Goal: Task Accomplishment & Management: Use online tool/utility

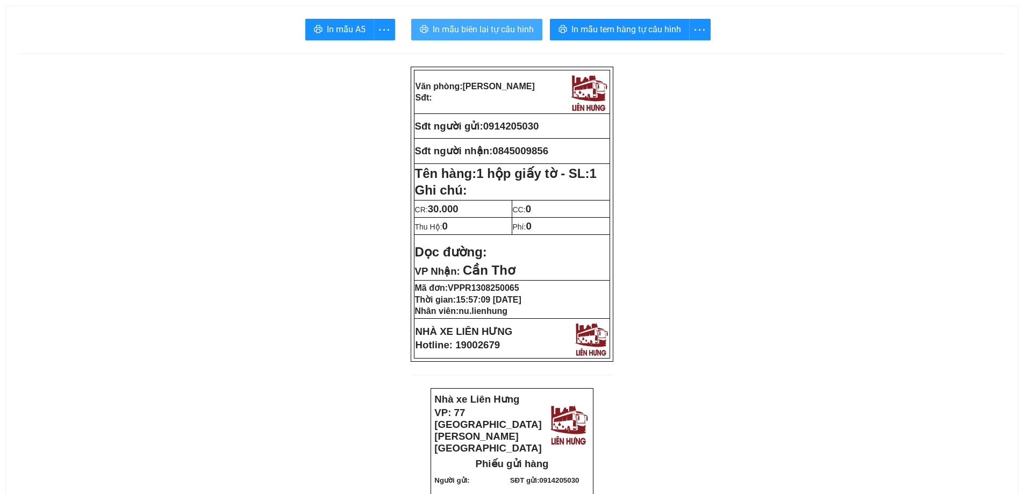
click at [483, 33] on span "In mẫu biên lai tự cấu hình" at bounding box center [483, 29] width 101 height 13
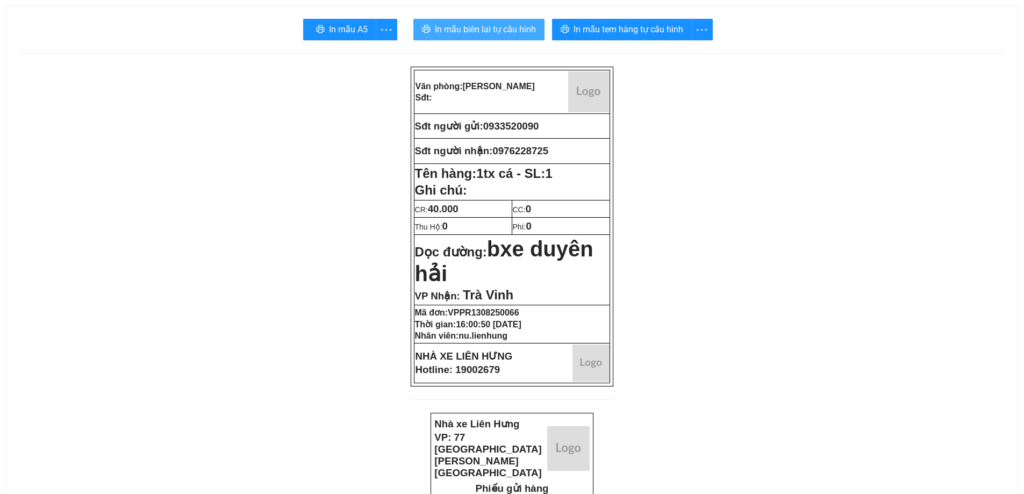
click at [522, 35] on span "In mẫu biên lai tự cấu hình" at bounding box center [485, 29] width 101 height 13
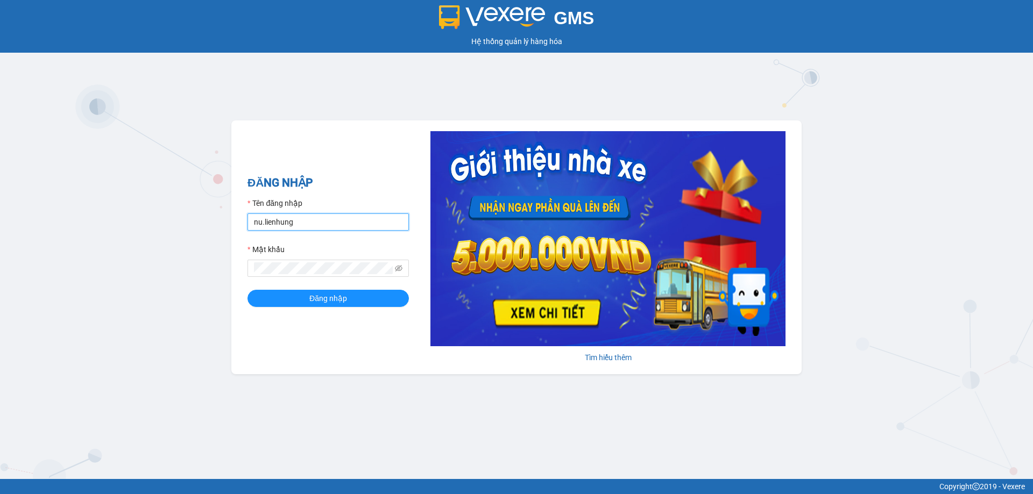
click at [321, 220] on input "nu.lienhung" at bounding box center [327, 221] width 161 height 17
click at [324, 220] on input "tampr.lienhung" at bounding box center [327, 221] width 161 height 17
type input "nu.lienhung"
click at [304, 295] on button "Đăng nhập" at bounding box center [327, 298] width 161 height 17
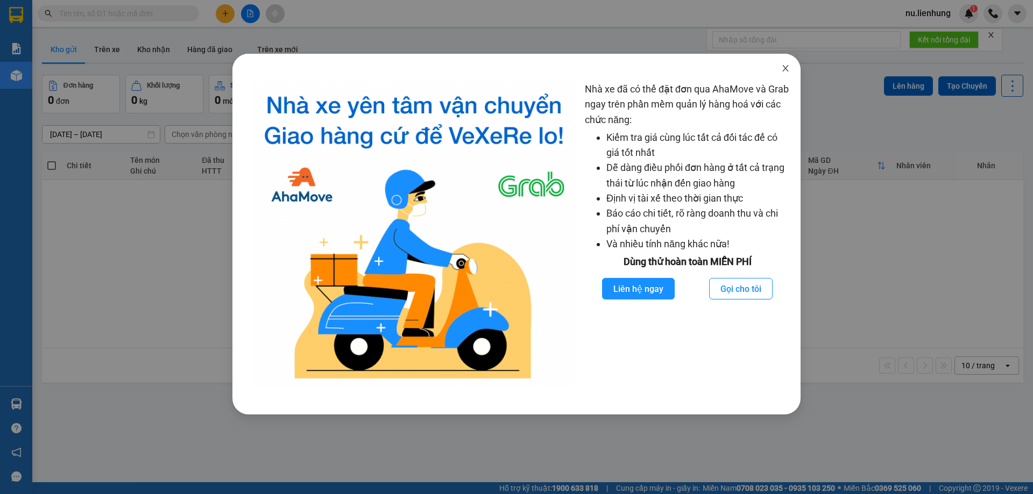
click at [785, 67] on icon "close" at bounding box center [785, 68] width 9 height 9
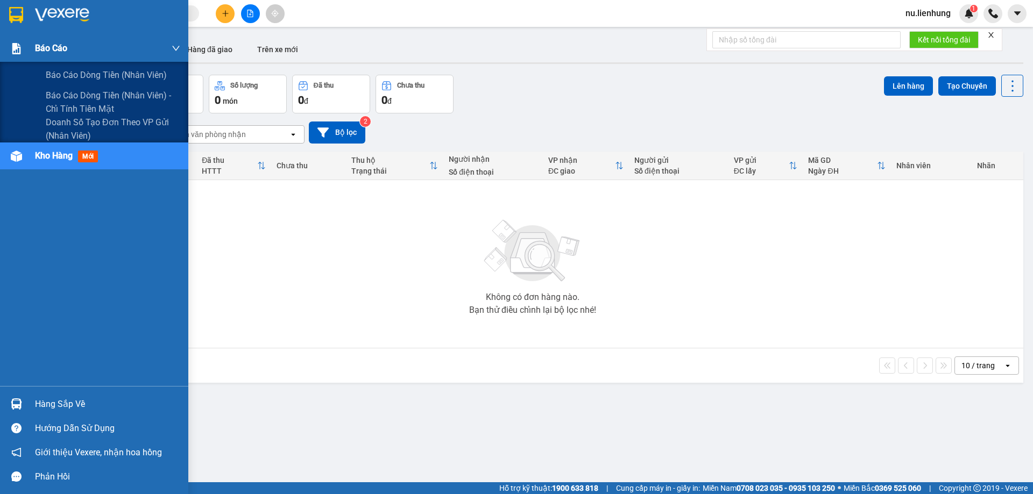
click at [46, 49] on span "Báo cáo" at bounding box center [51, 47] width 32 height 13
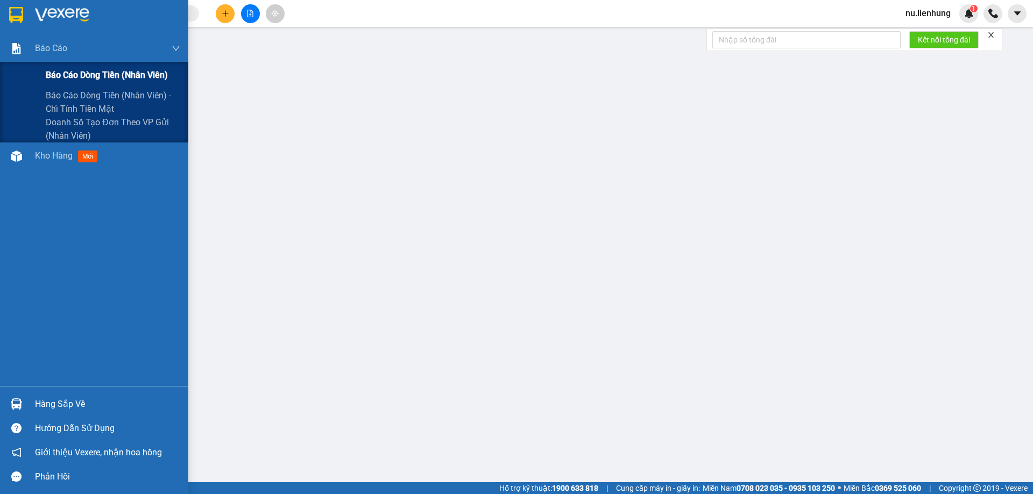
click at [72, 75] on span "Báo cáo dòng tiền (nhân viên)" at bounding box center [107, 74] width 122 height 13
